Goal: Navigation & Orientation: Find specific page/section

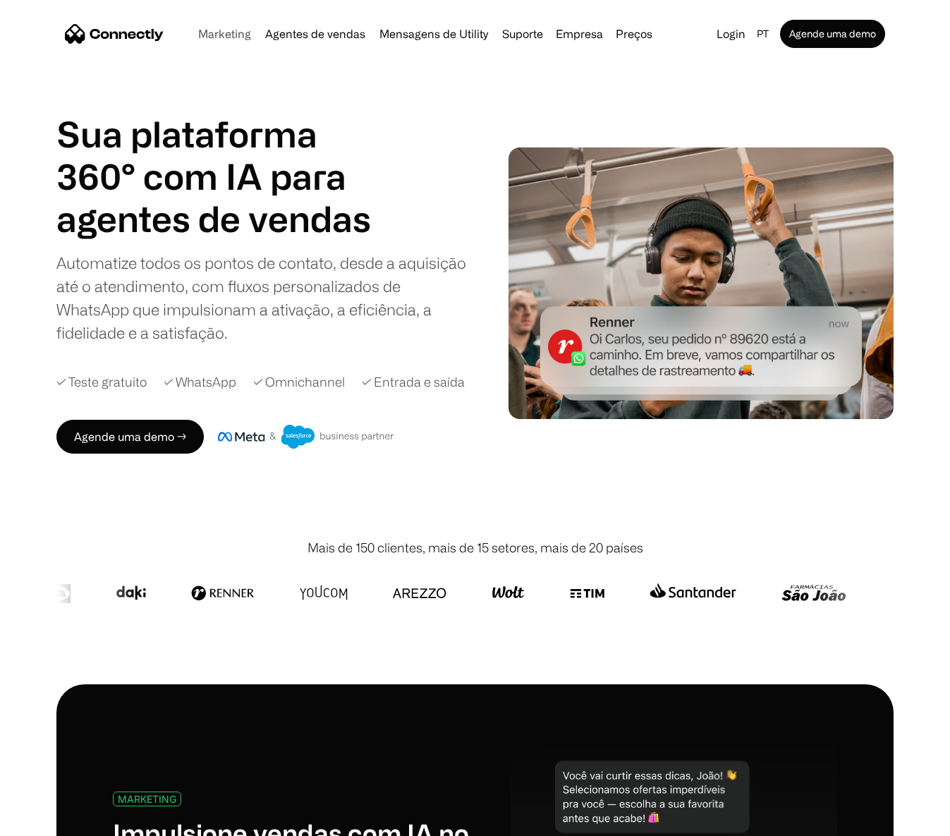
click at [231, 35] on link "Marketing" at bounding box center [224, 33] width 64 height 11
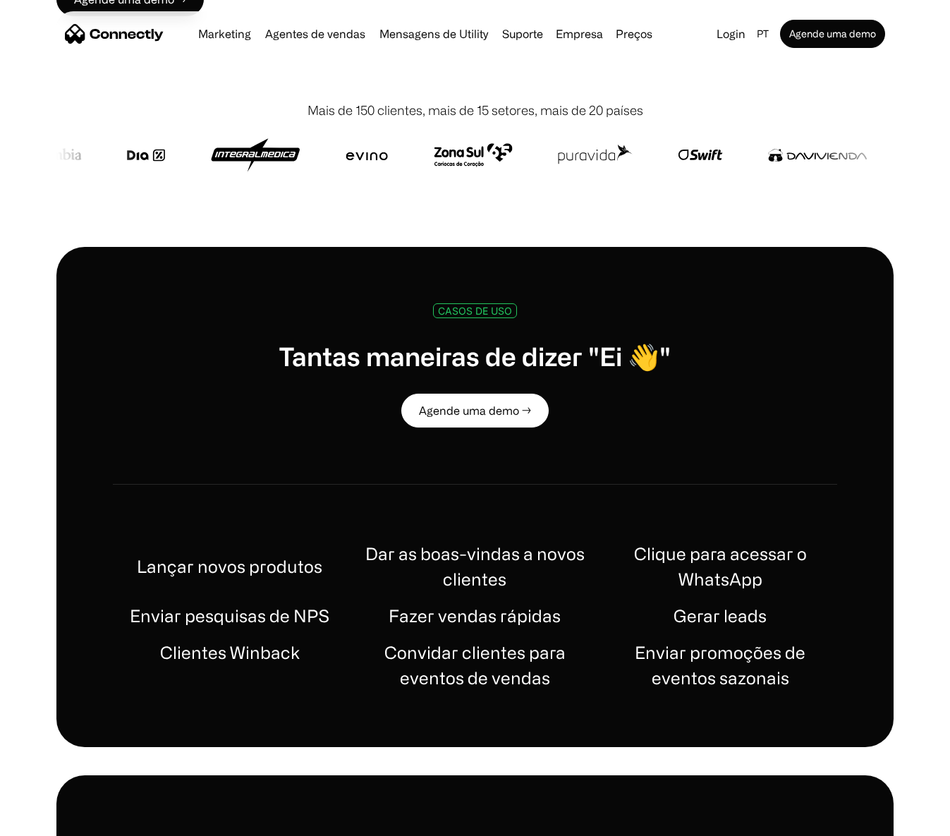
scroll to position [109, 0]
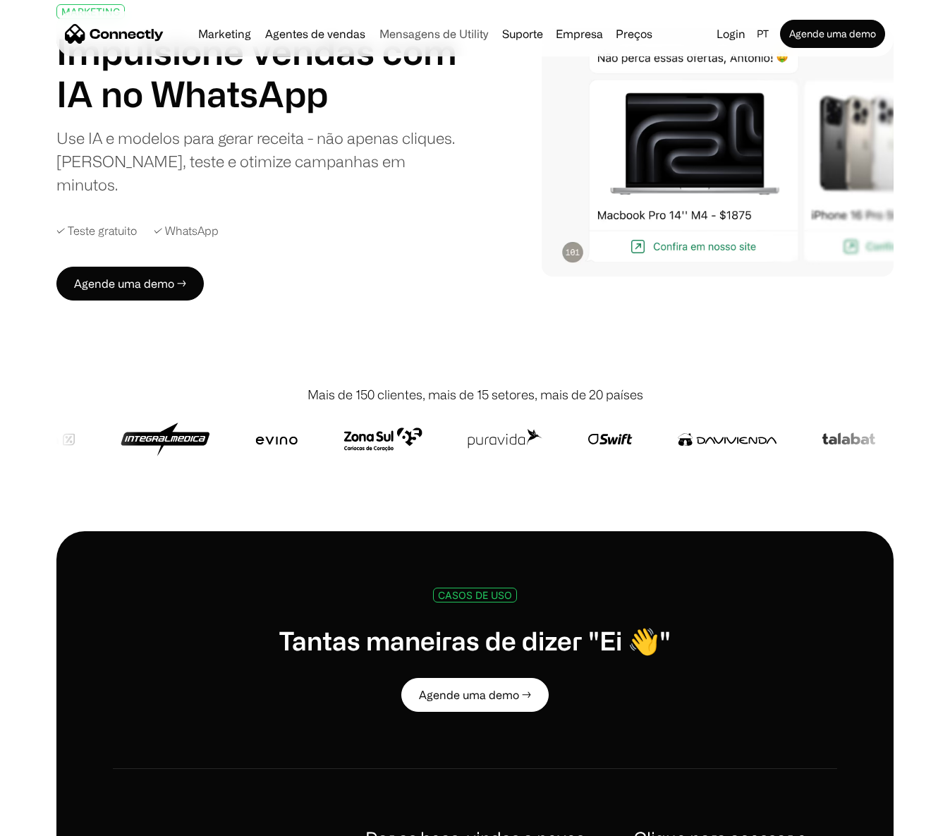
click at [467, 36] on link "Mensagens de Utility" at bounding box center [434, 33] width 120 height 11
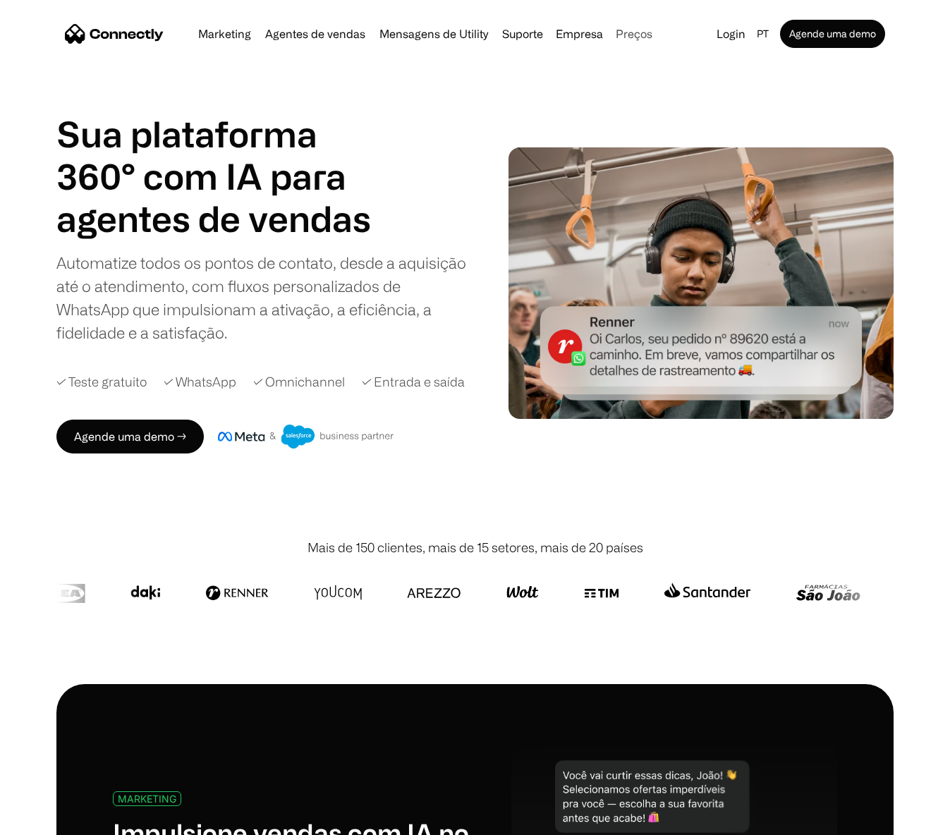
click at [625, 32] on link "Preços" at bounding box center [634, 33] width 48 height 11
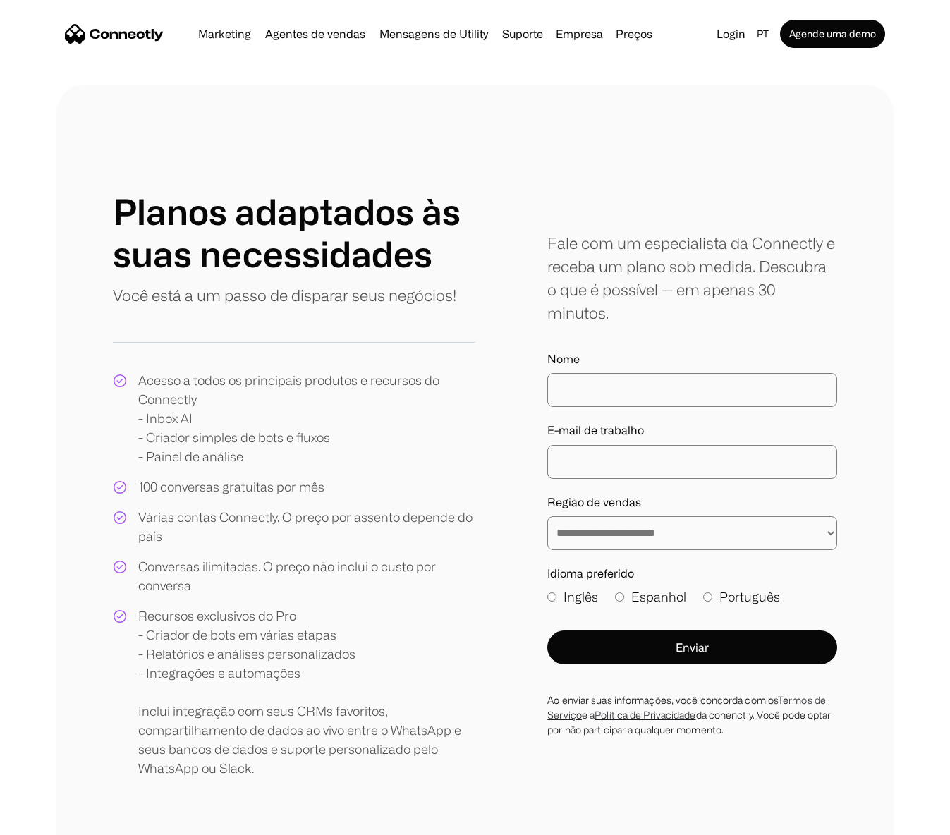
click at [136, 37] on img "home" at bounding box center [114, 34] width 99 height 20
